Goal: Information Seeking & Learning: Learn about a topic

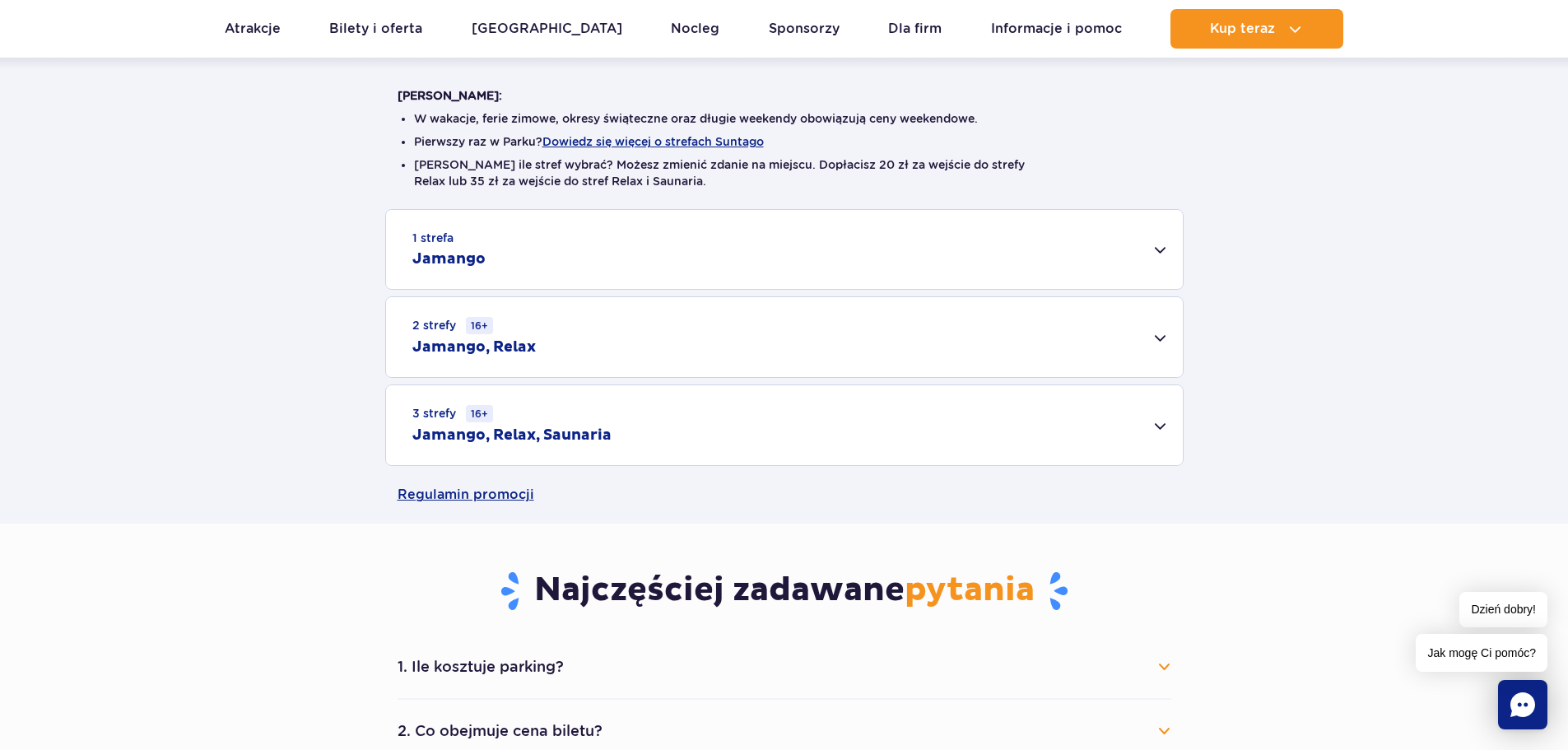
scroll to position [412, 0]
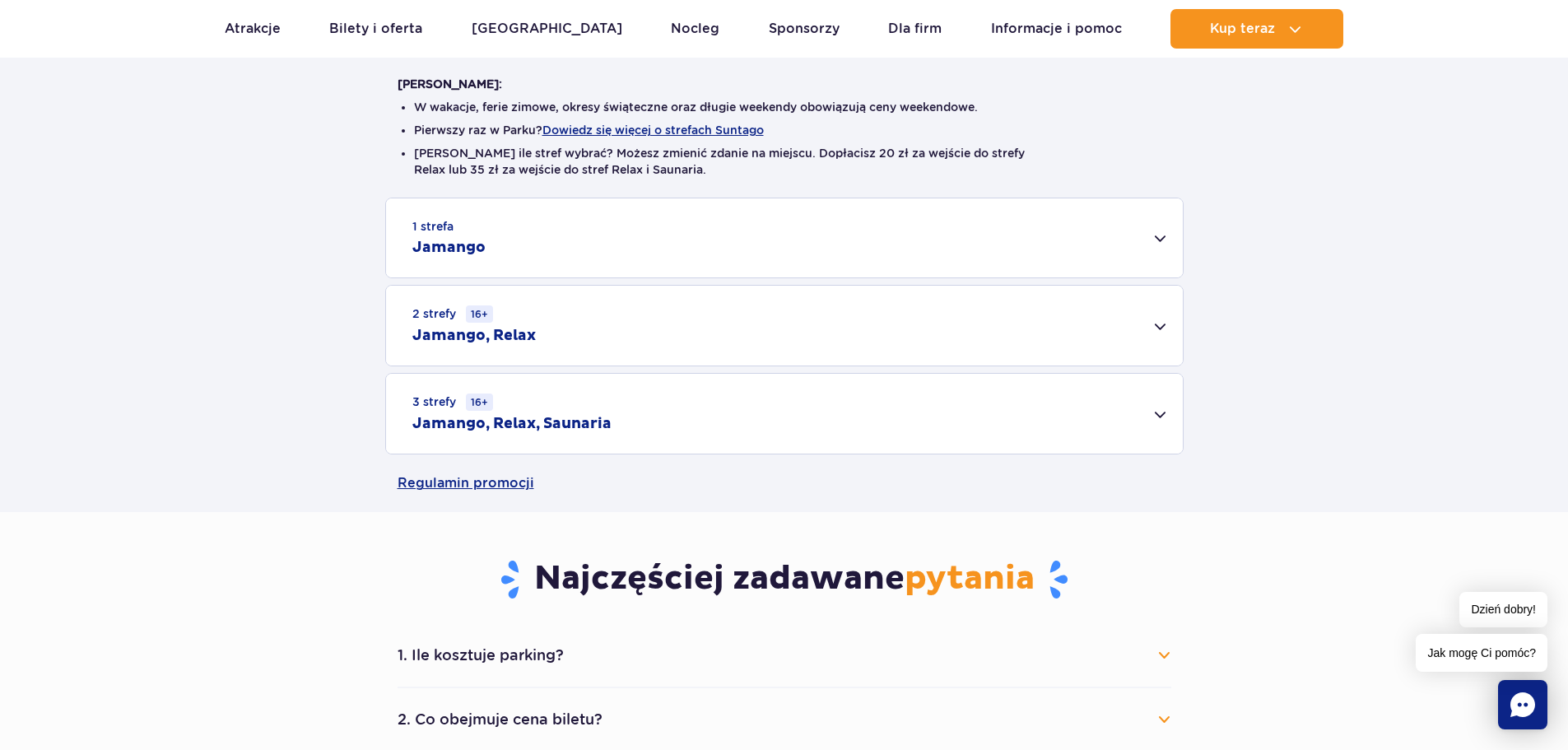
click at [540, 335] on div "2 strefy 16+ Jamango, Relax" at bounding box center [784, 326] width 797 height 80
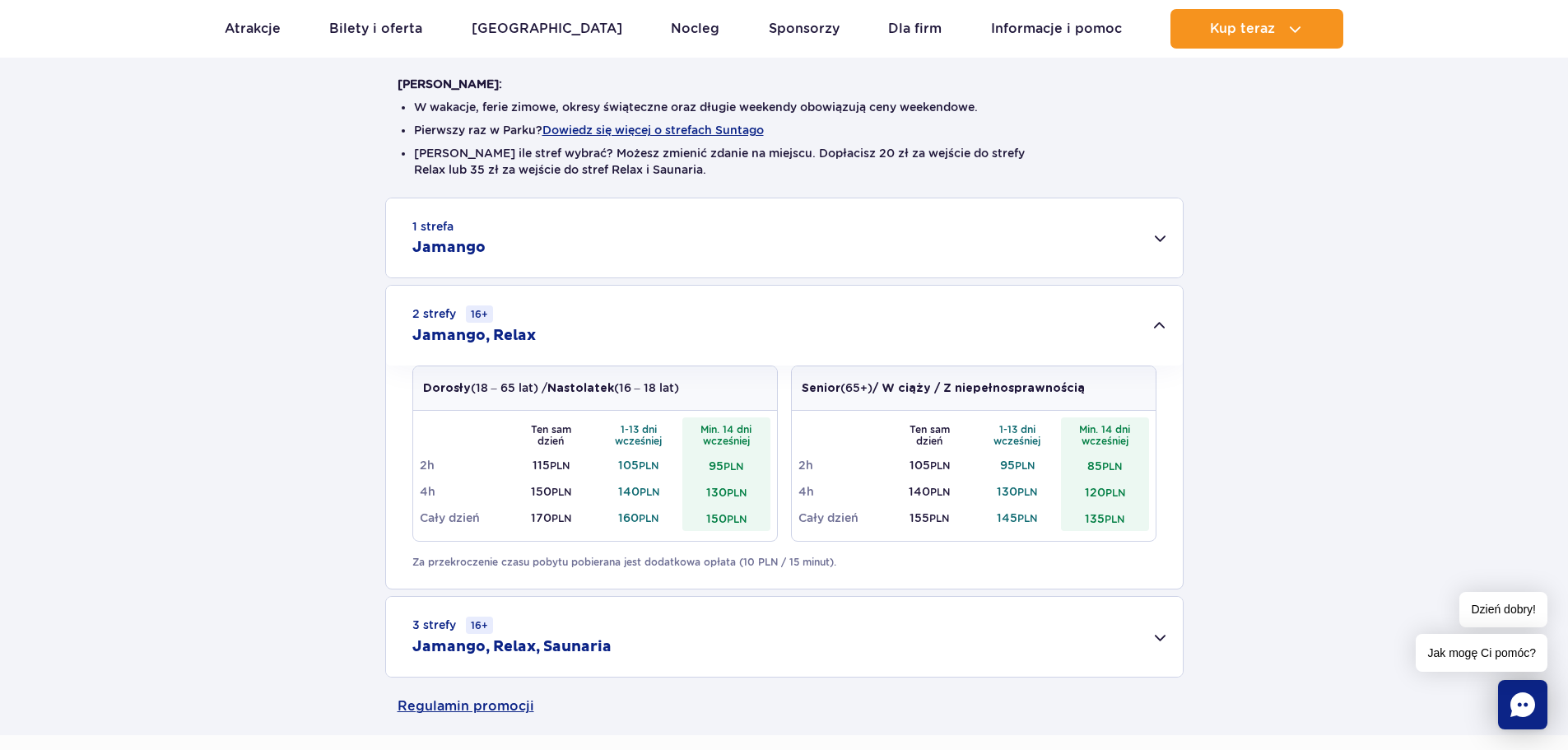
scroll to position [494, 0]
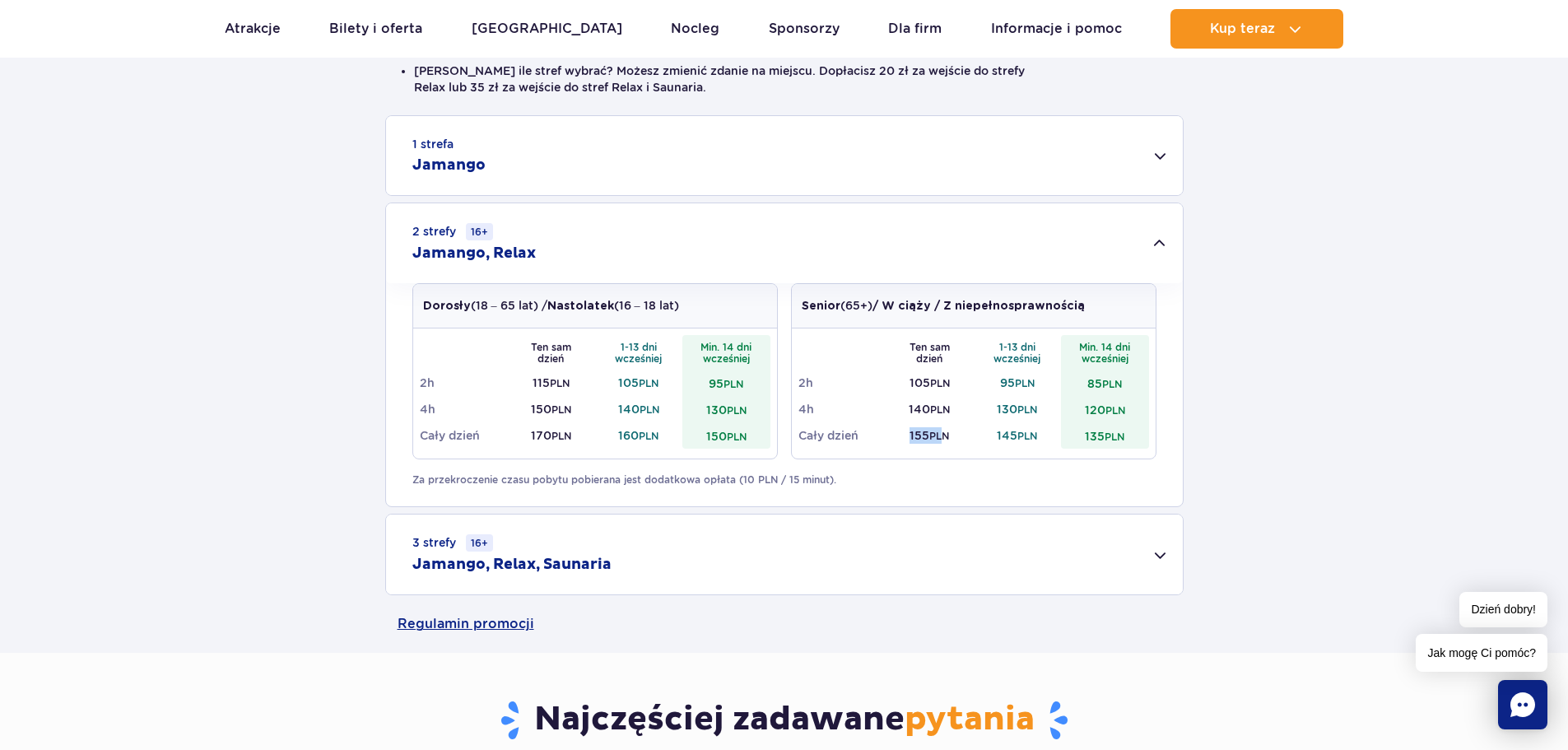
drag, startPoint x: 943, startPoint y: 435, endPoint x: 893, endPoint y: 435, distance: 50.0
click at [893, 435] on td "155 PLN" at bounding box center [929, 435] width 88 height 26
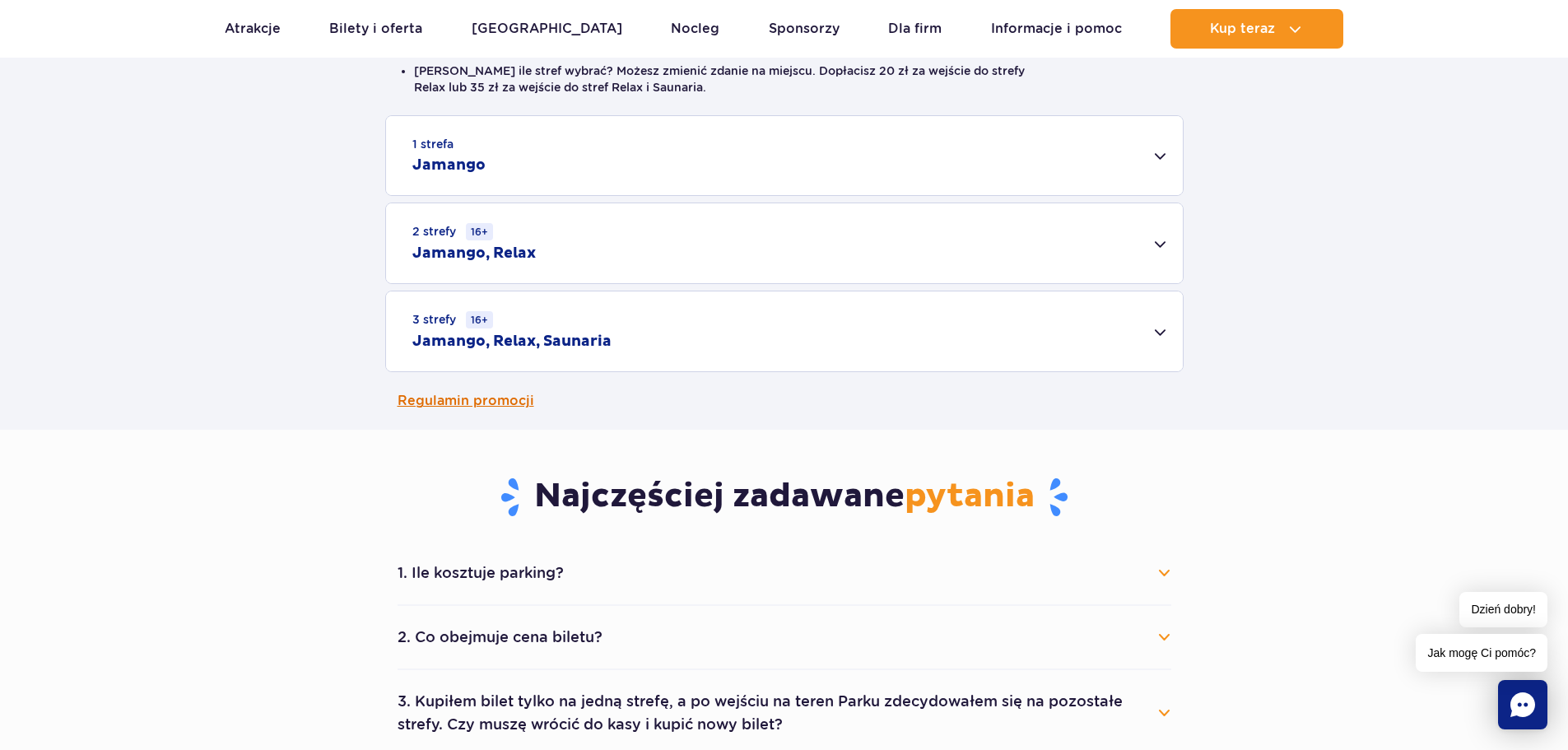
drag, startPoint x: 876, startPoint y: 435, endPoint x: 839, endPoint y: 399, distance: 51.6
click at [875, 435] on main "Strona główna Cennik Cennik Zaplanuj wizytę z wyprzedzeniem i oszczędź do 20 zł…" at bounding box center [784, 716] width 1568 height 2353
click at [747, 251] on div "2 strefy 16+ Jamango, Relax" at bounding box center [784, 243] width 797 height 80
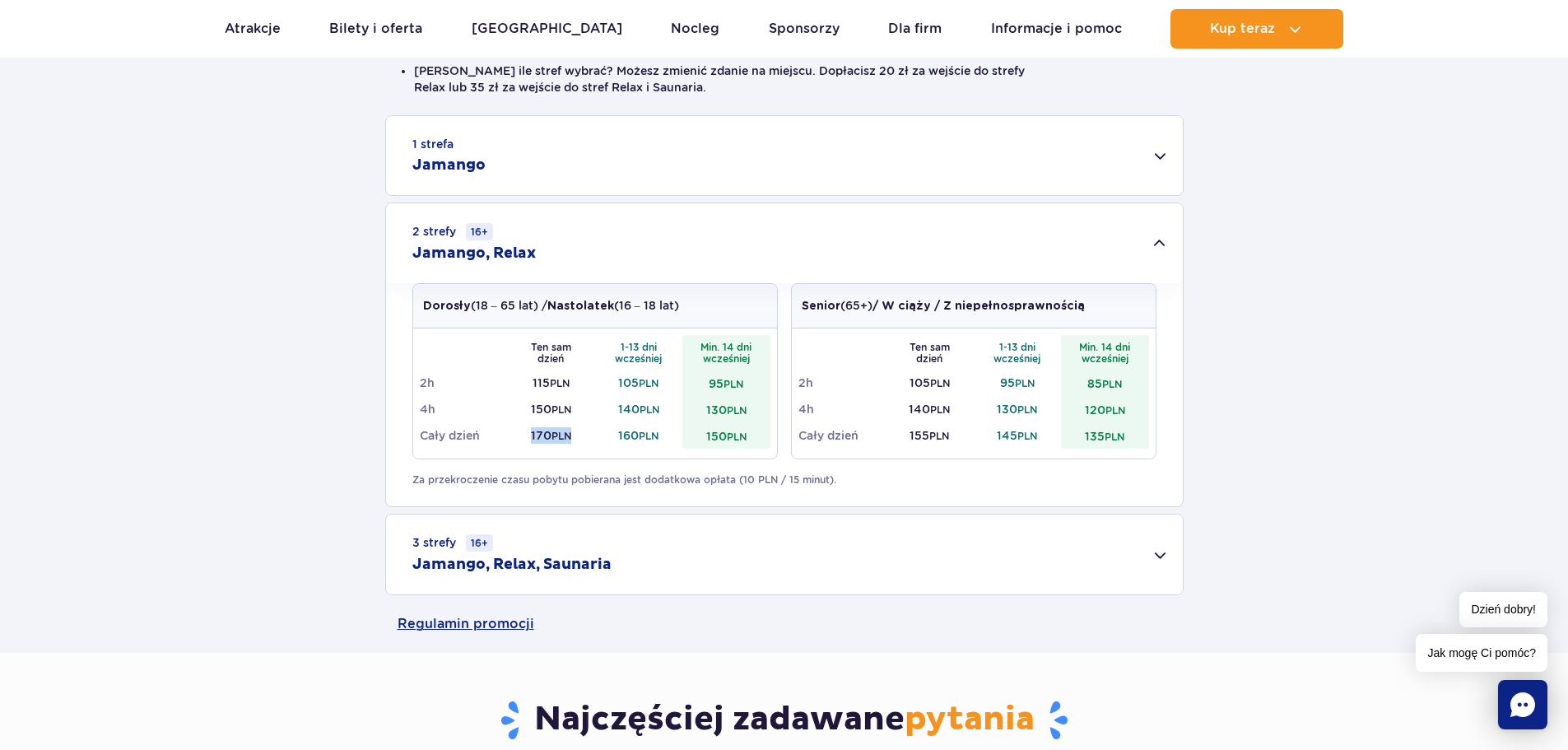
drag, startPoint x: 569, startPoint y: 430, endPoint x: 531, endPoint y: 428, distance: 38.1
click at [531, 428] on td "170 PLN" at bounding box center [550, 435] width 88 height 26
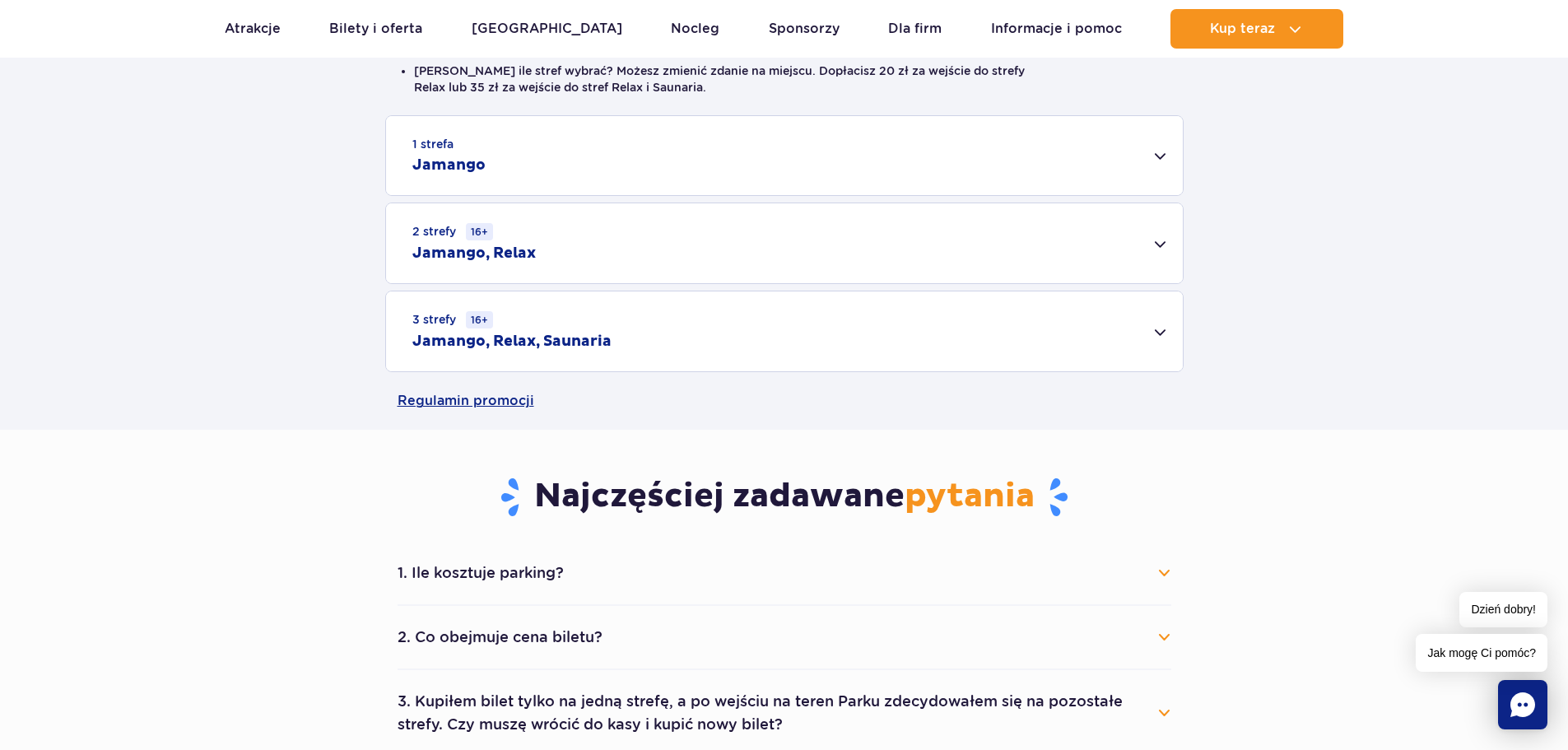
click at [577, 259] on div "2 strefy 16+ Jamango, Relax" at bounding box center [784, 243] width 797 height 80
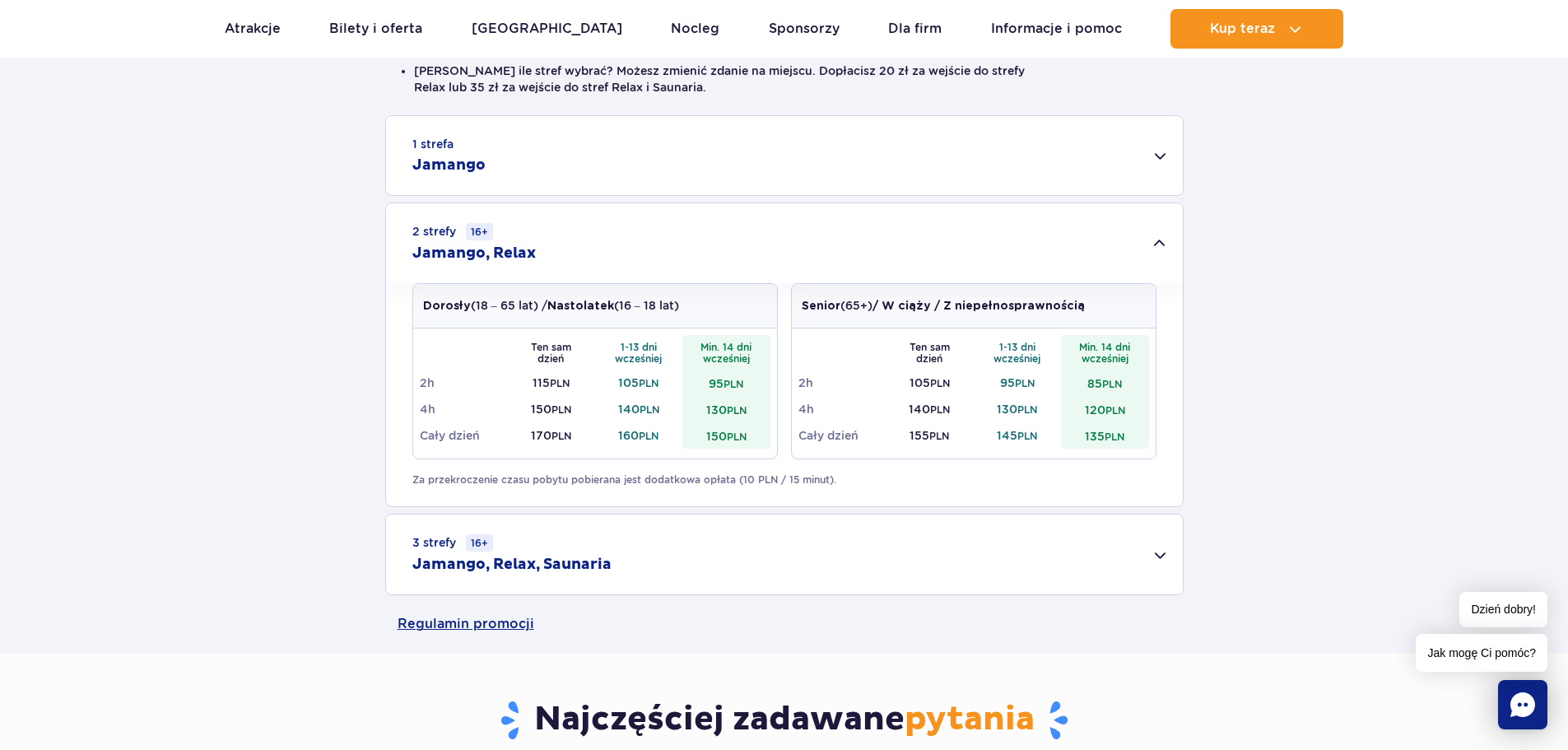
click at [660, 560] on div "3 strefy 16+ Jamango, Relax, Saunaria" at bounding box center [784, 554] width 797 height 80
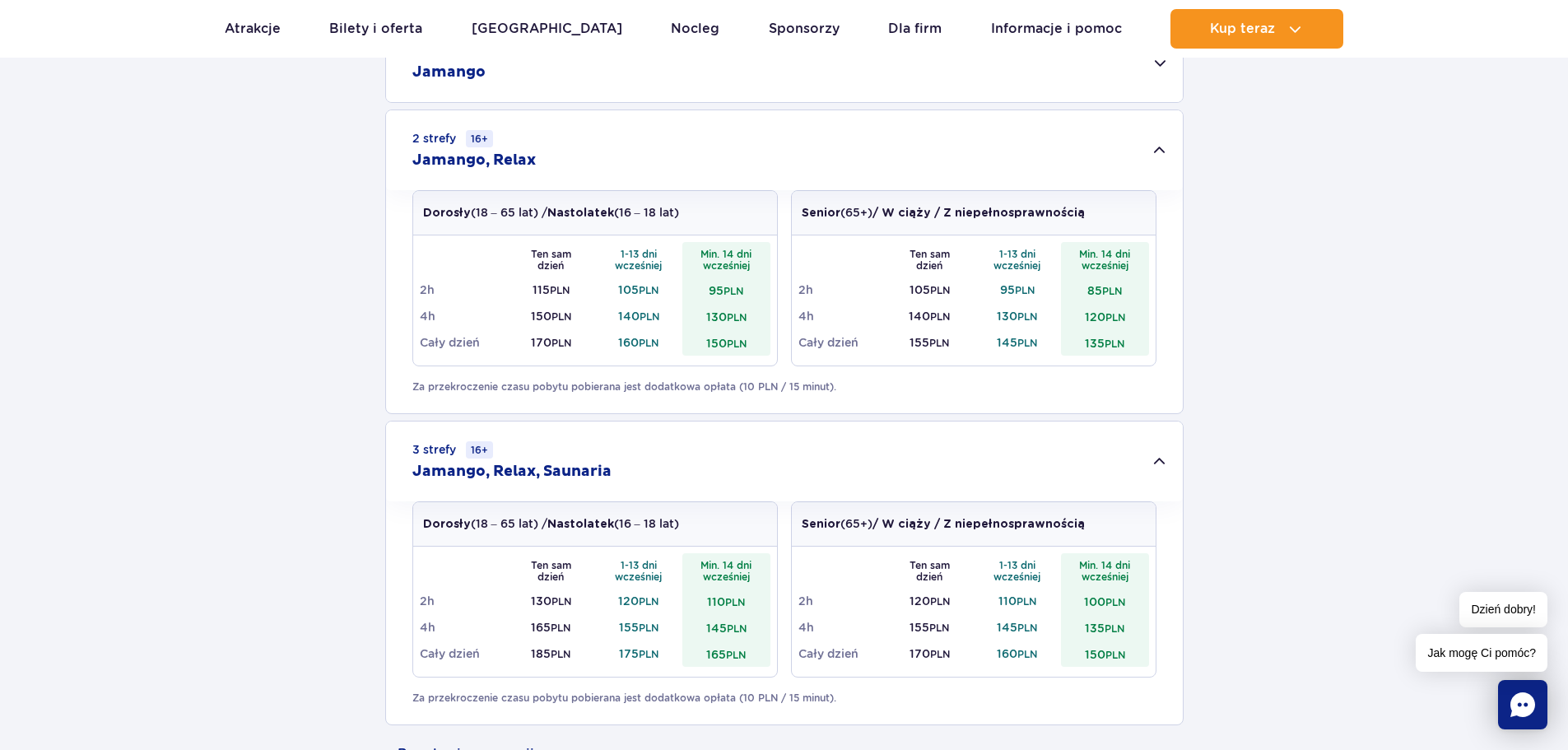
scroll to position [329, 0]
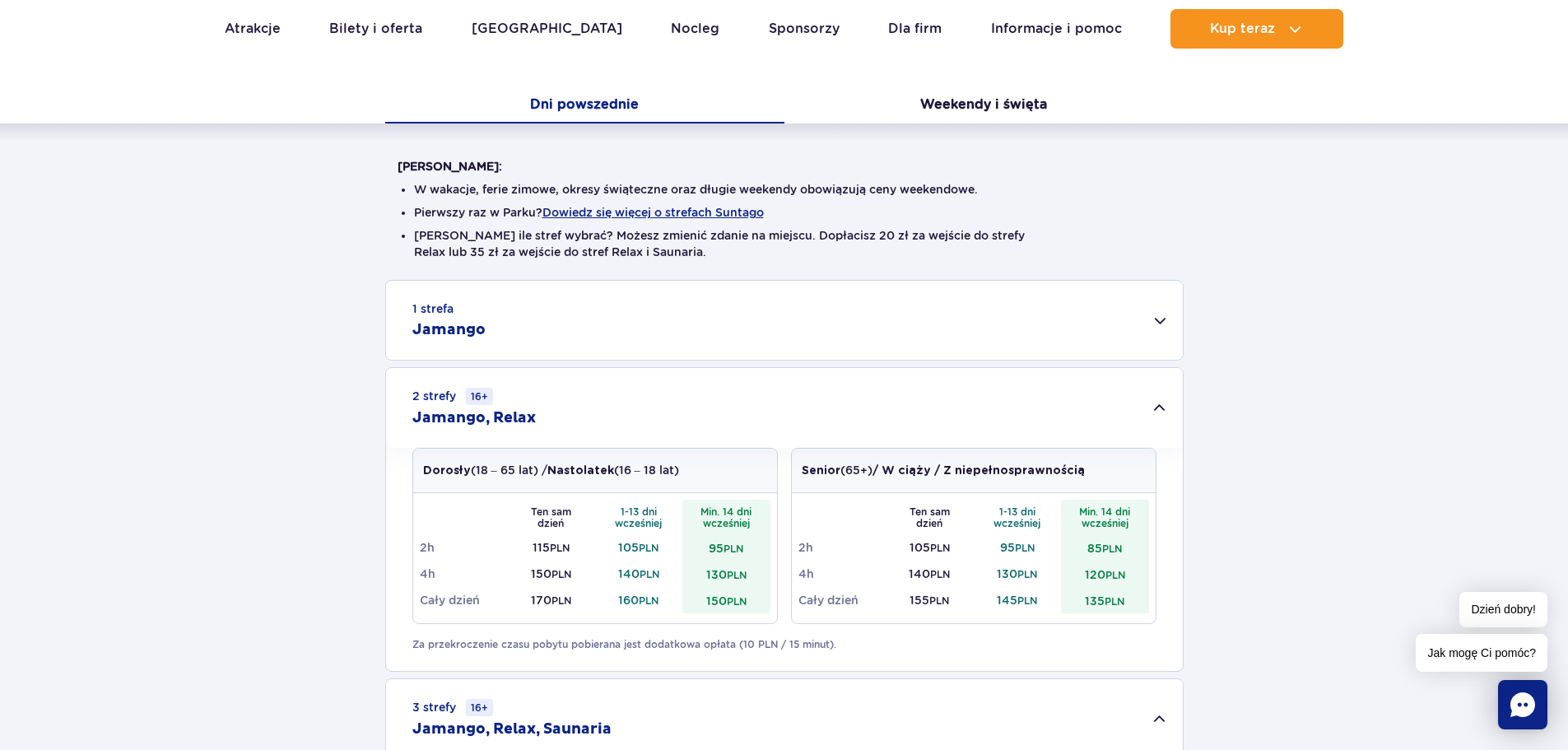
click at [558, 318] on div "1 strefa Jamango" at bounding box center [784, 320] width 797 height 79
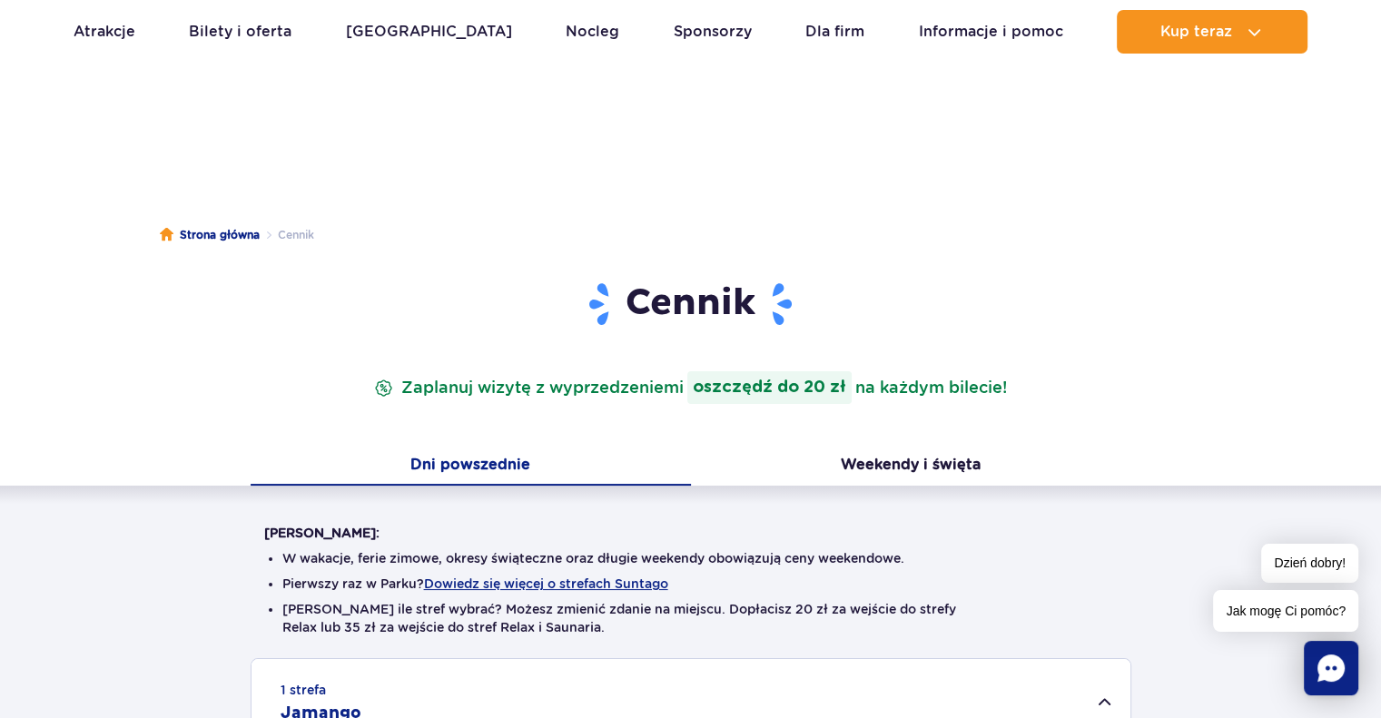
scroll to position [0, 0]
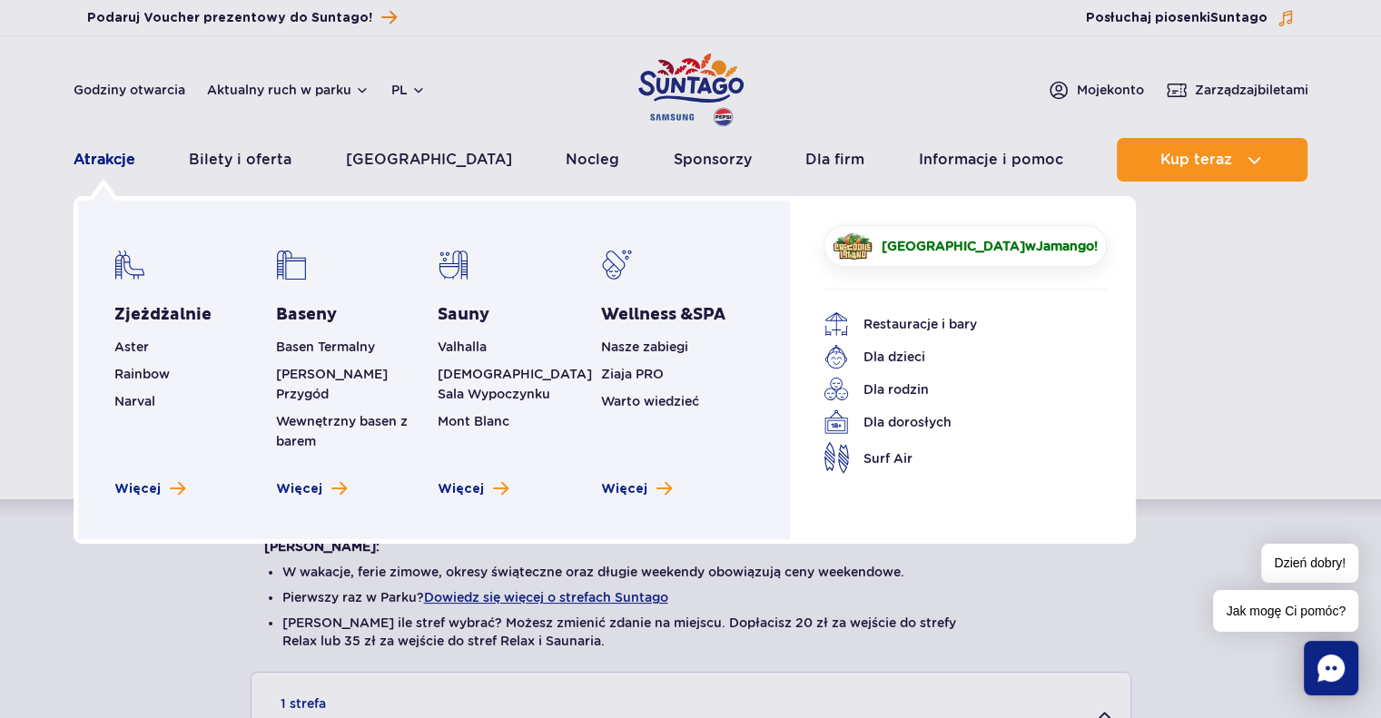
click at [91, 156] on link "Atrakcje" at bounding box center [105, 160] width 62 height 44
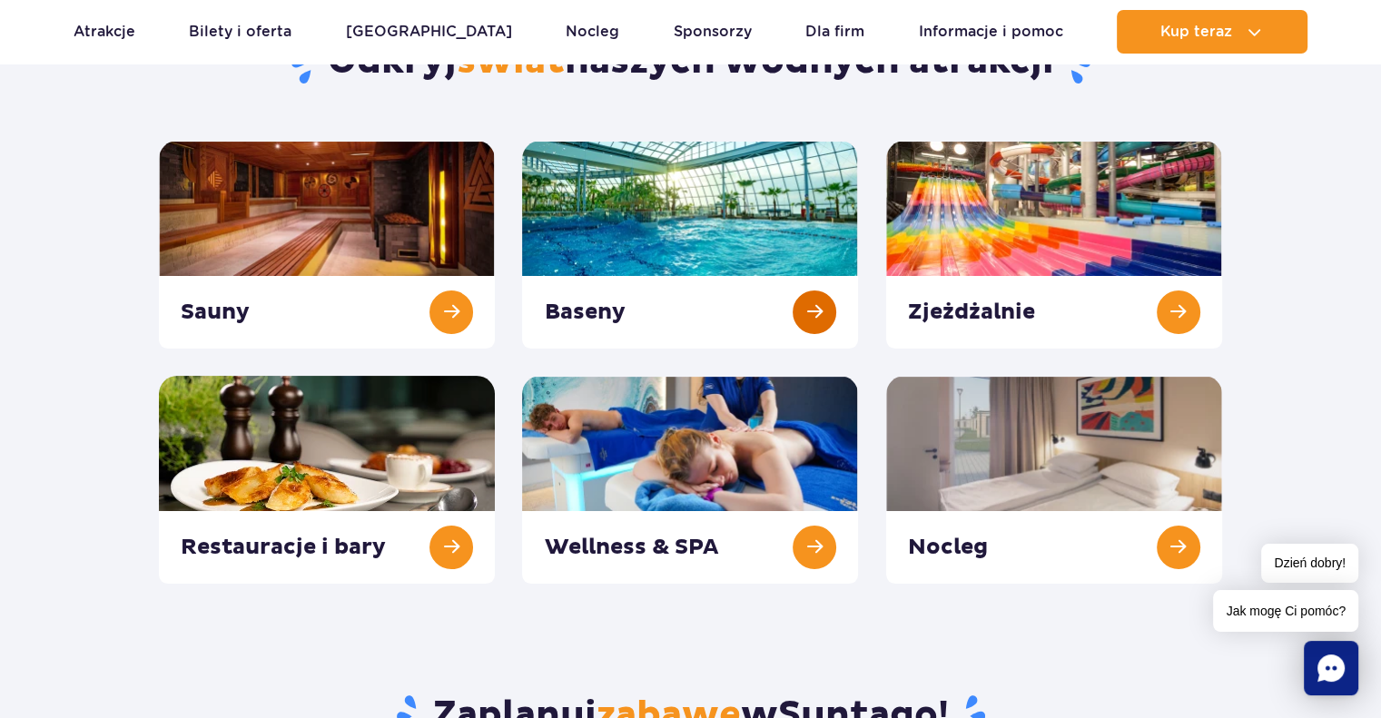
scroll to position [182, 0]
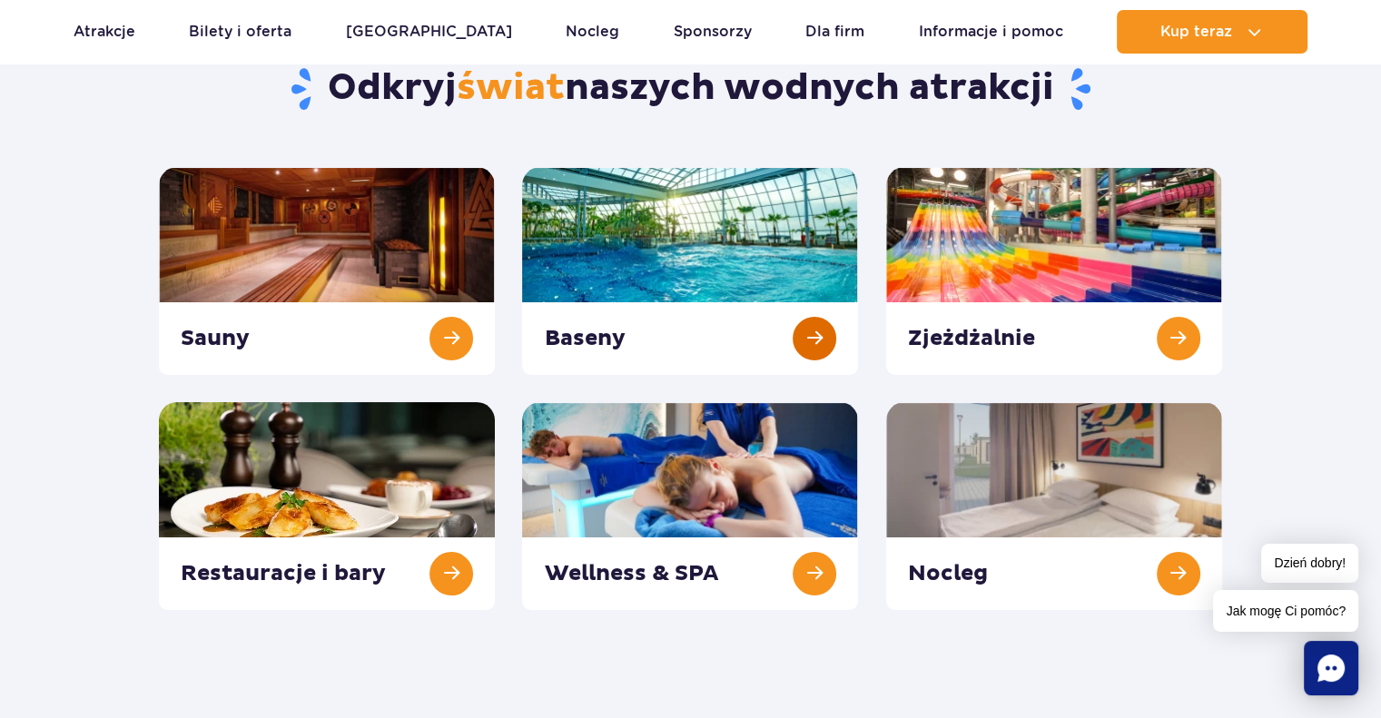
click at [607, 327] on link at bounding box center [690, 271] width 336 height 208
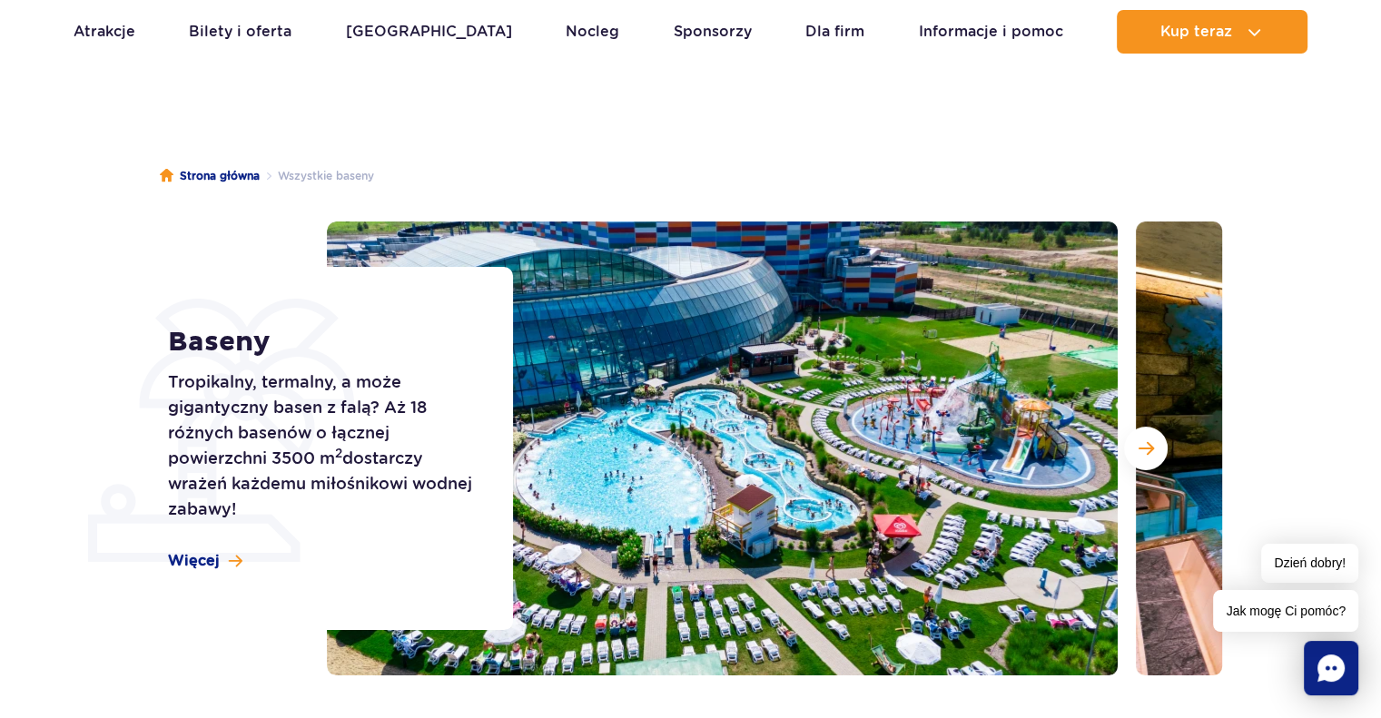
scroll to position [182, 0]
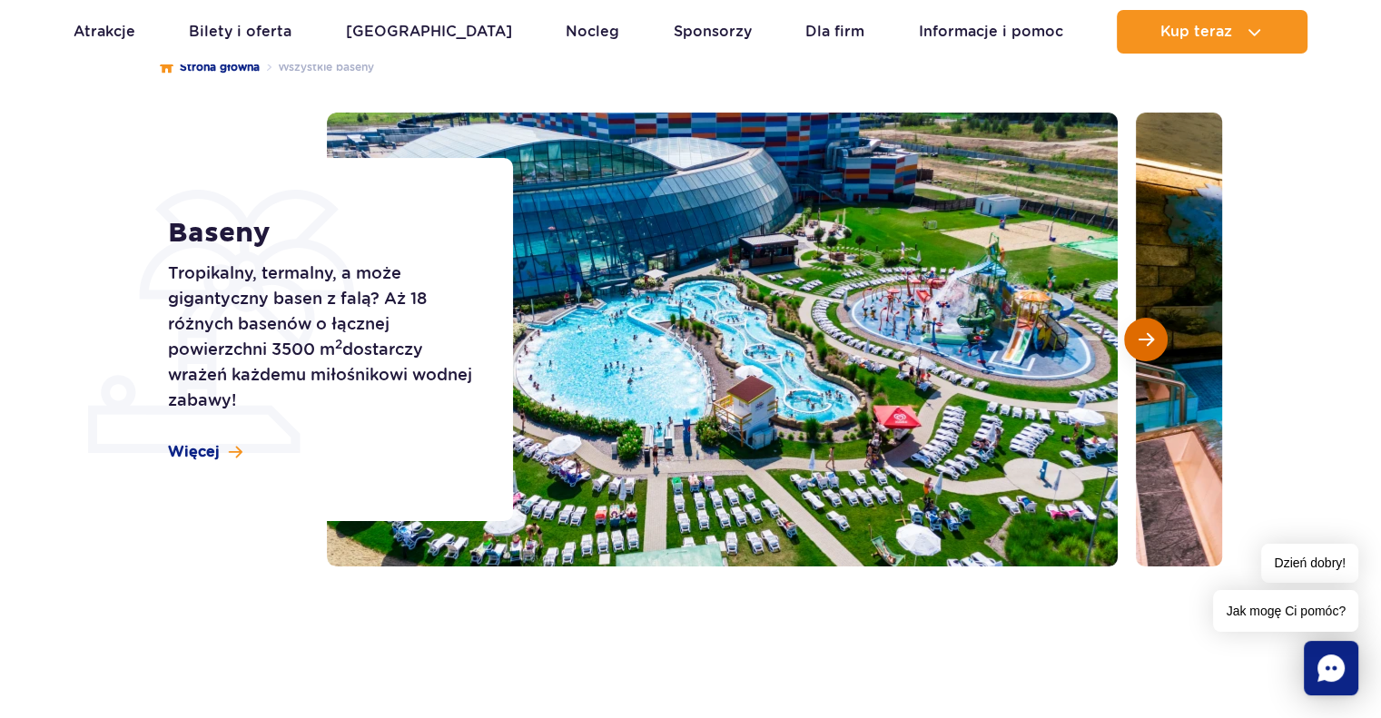
click at [1136, 340] on button "Następny slajd" at bounding box center [1146, 340] width 44 height 44
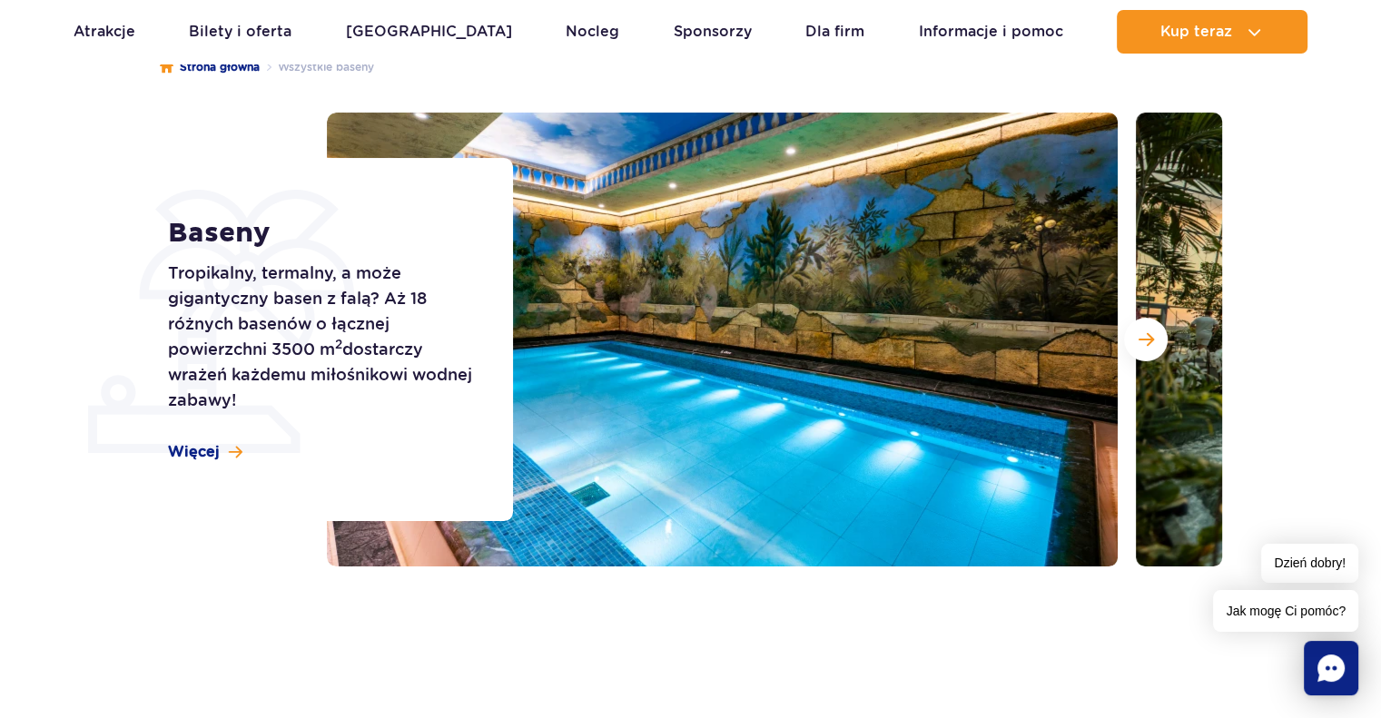
click at [1122, 340] on div at bounding box center [774, 340] width 895 height 454
click at [1140, 340] on span "Następny slajd" at bounding box center [1146, 339] width 15 height 16
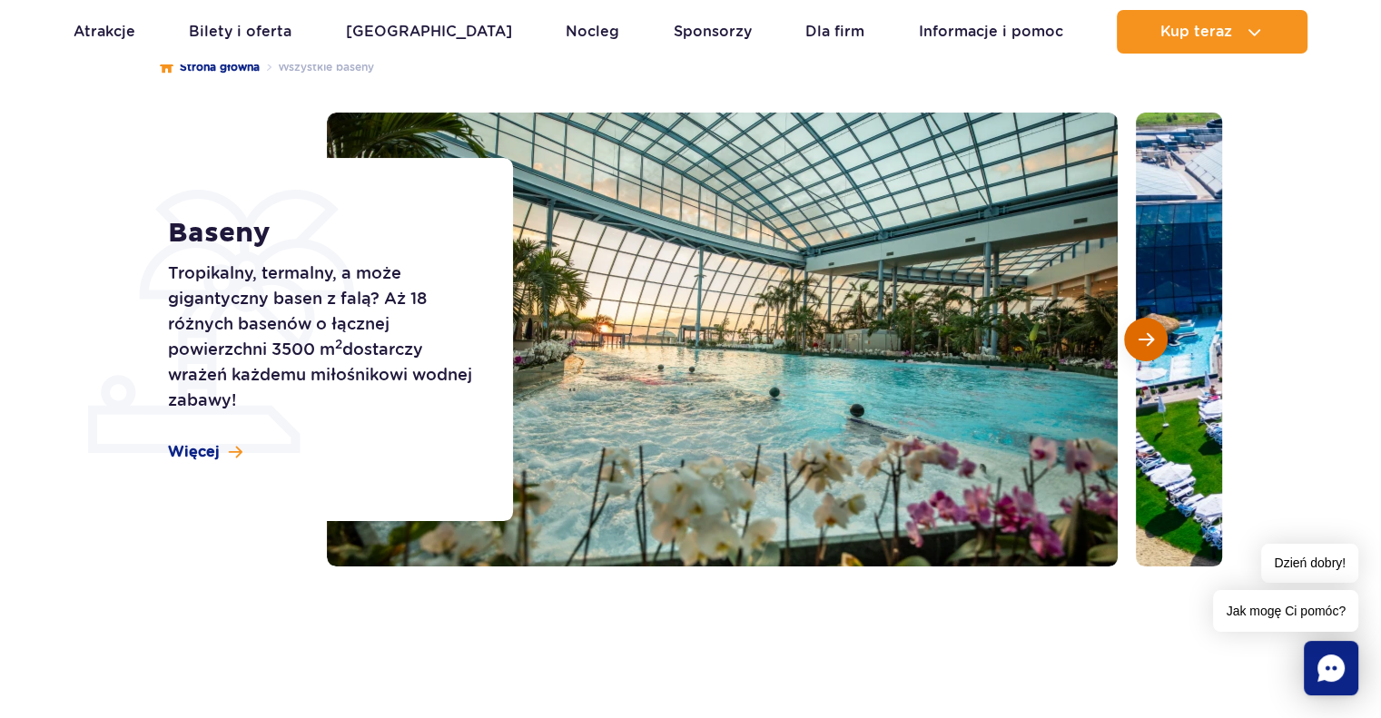
click at [1140, 340] on span "Następny slajd" at bounding box center [1146, 339] width 15 height 16
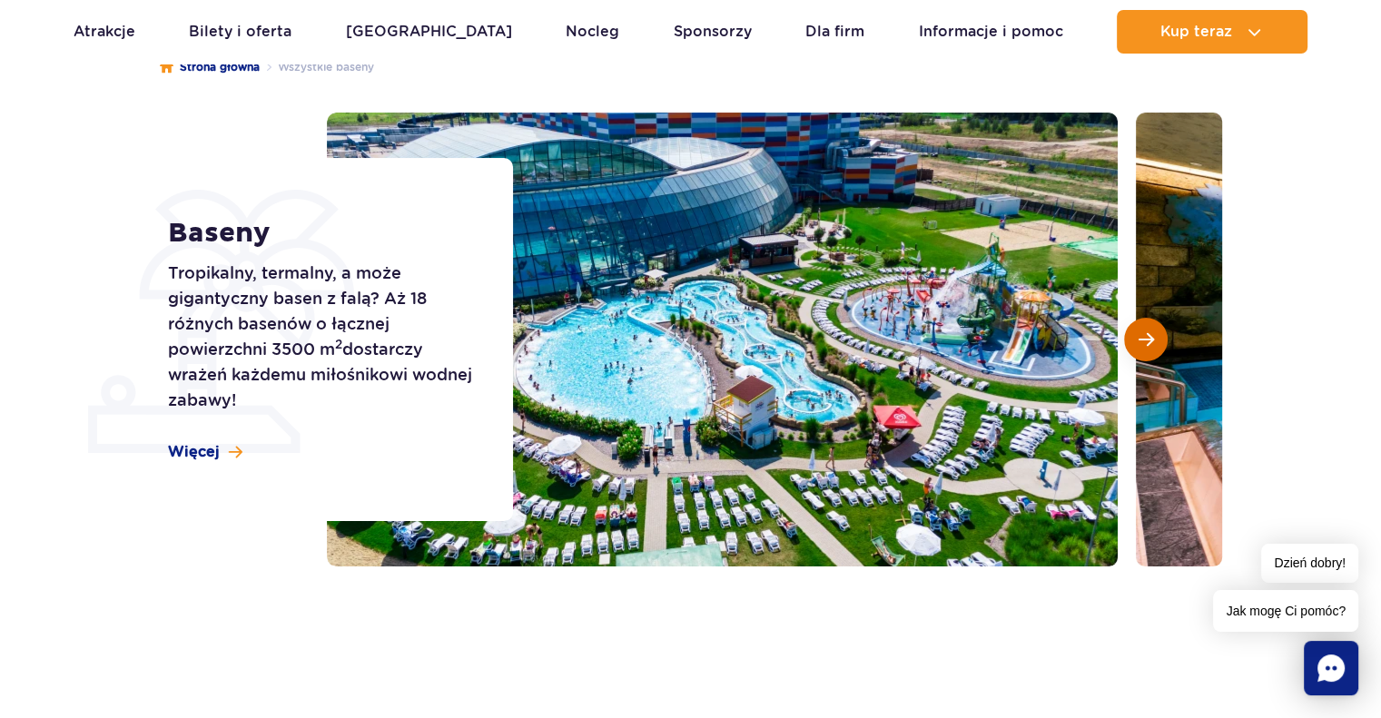
click at [1157, 330] on button "Następny slajd" at bounding box center [1146, 340] width 44 height 44
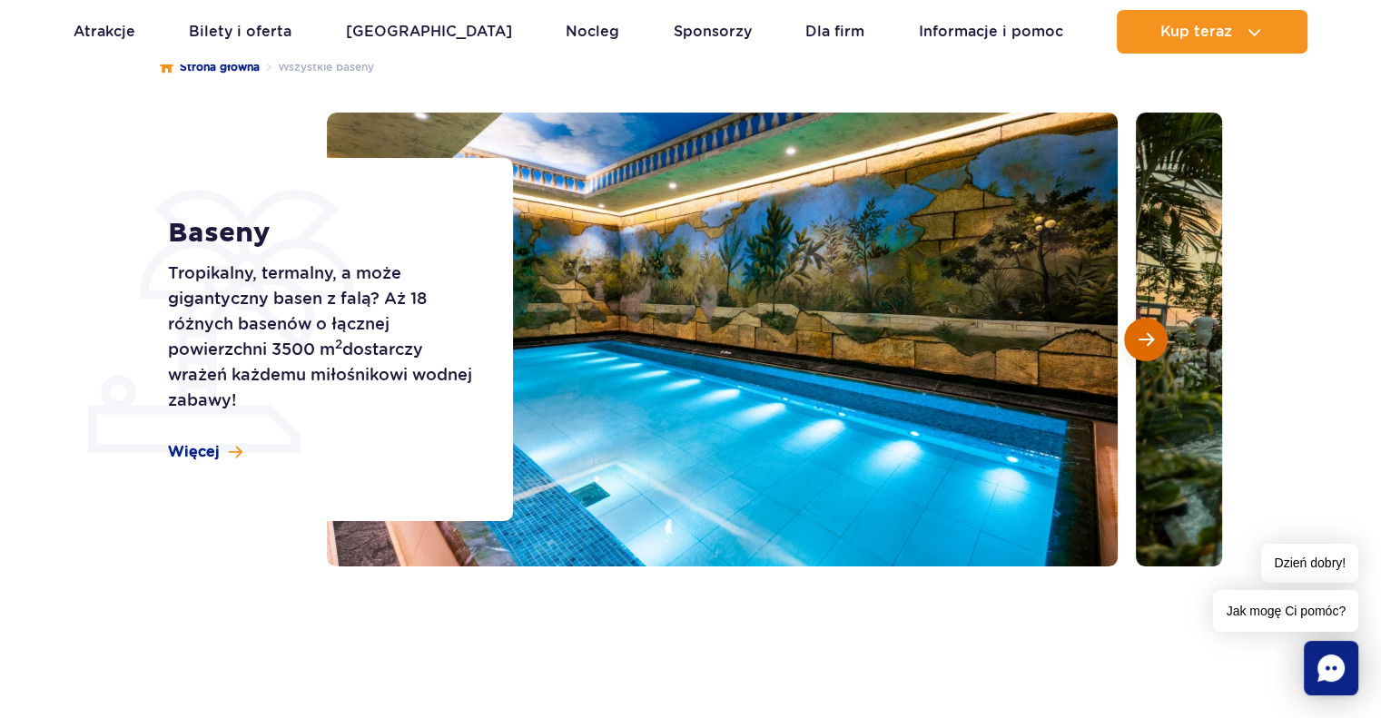
click at [1154, 333] on button "Następny slajd" at bounding box center [1146, 340] width 44 height 44
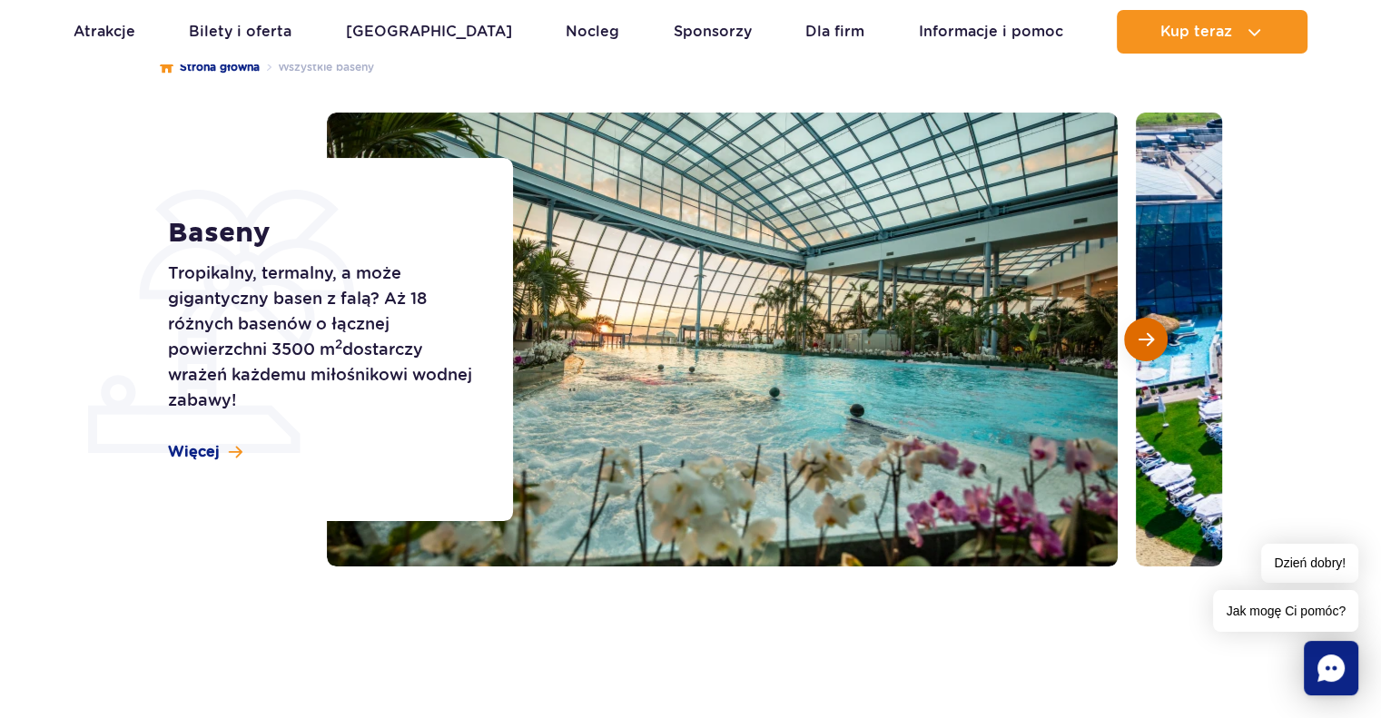
click at [1145, 344] on span "Następny slajd" at bounding box center [1146, 339] width 15 height 16
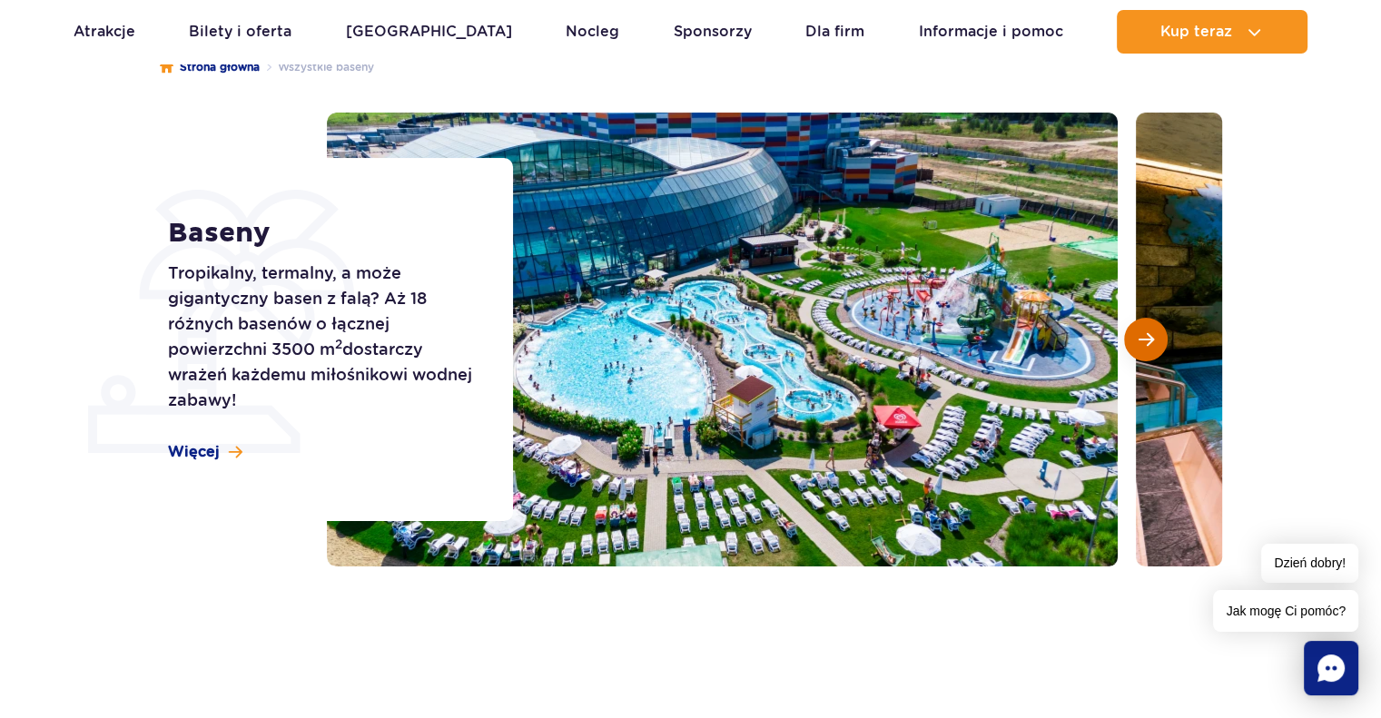
click at [1145, 344] on span "Następny slajd" at bounding box center [1146, 339] width 15 height 16
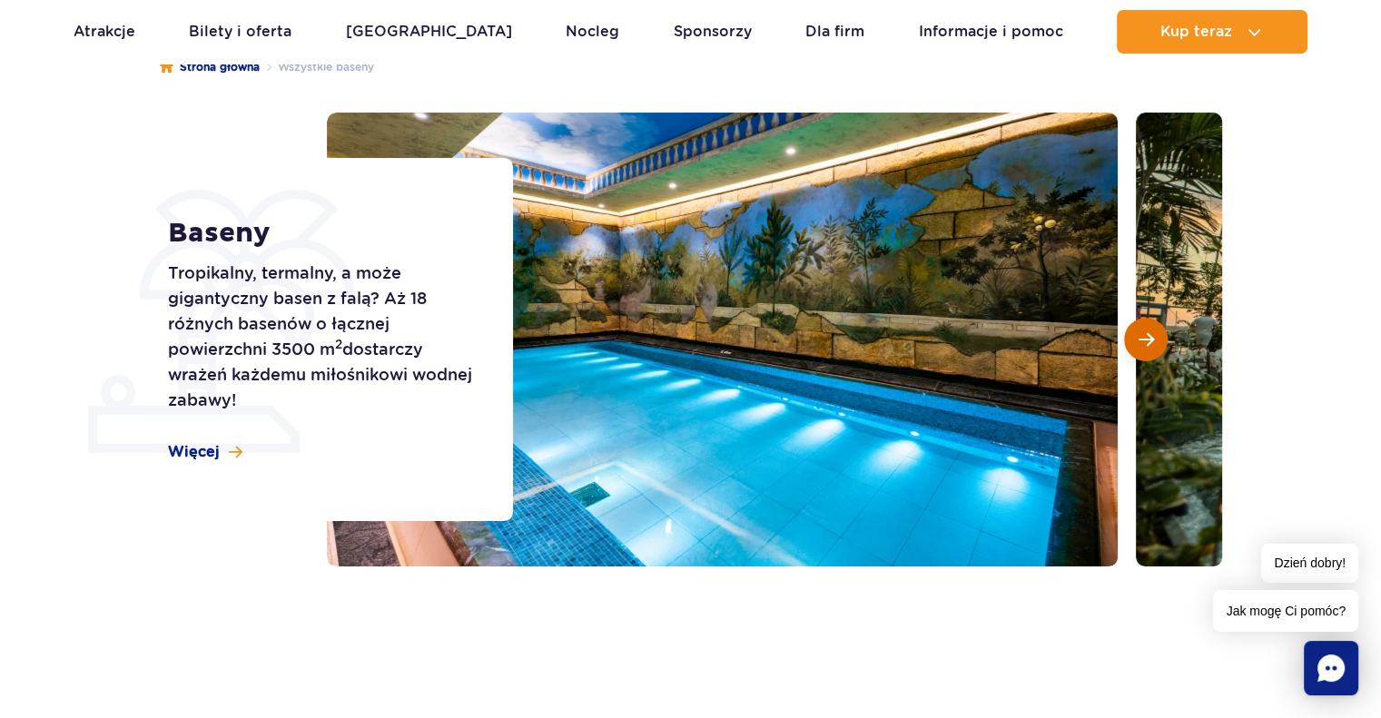
click at [1145, 344] on span "Następny slajd" at bounding box center [1146, 339] width 15 height 16
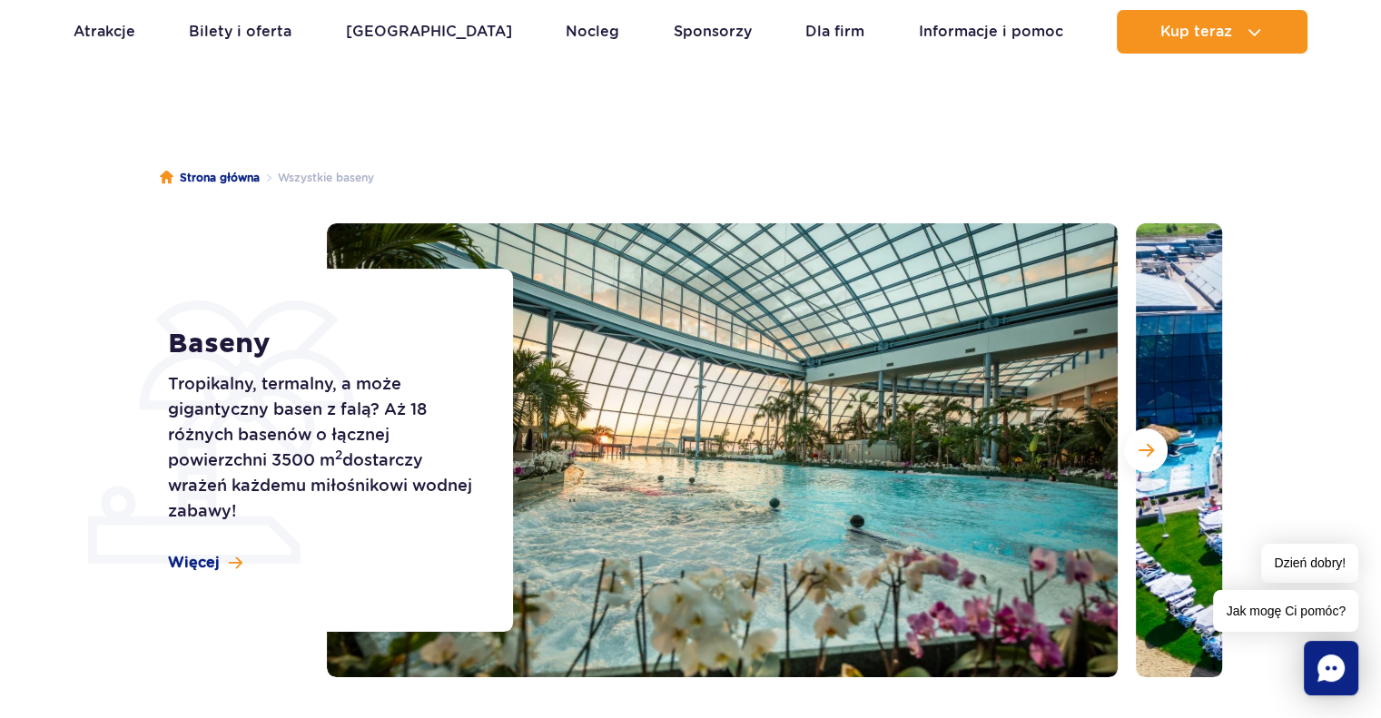
scroll to position [0, 0]
